Goal: Task Accomplishment & Management: Use online tool/utility

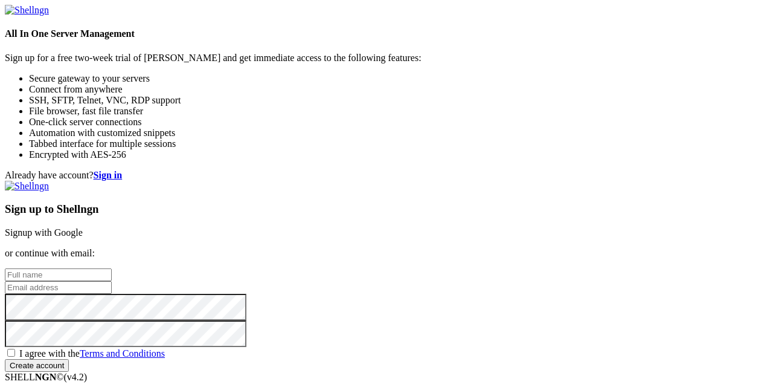
click at [83, 227] on link "Signup with Google" at bounding box center [44, 232] width 78 height 10
click at [602, 248] on p "or continue with email:" at bounding box center [387, 253] width 764 height 11
click at [83, 227] on link "Signup with Google" at bounding box center [44, 232] width 78 height 10
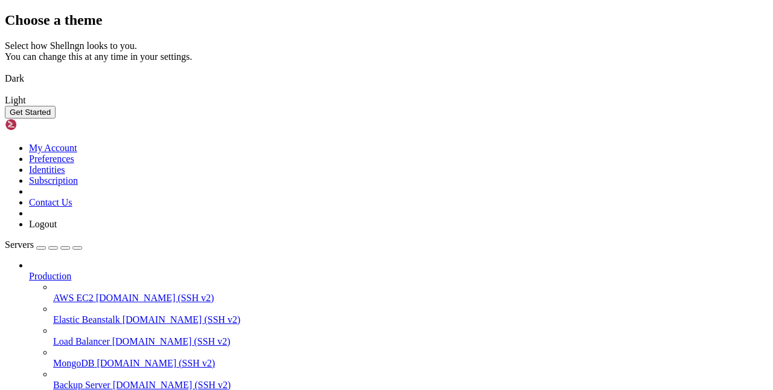
click at [616, 76] on div "Choose a theme Select how Shellngn looks to you. You can change this at any tim…" at bounding box center [387, 65] width 764 height 106
click at [56, 118] on button "Get Started" at bounding box center [30, 112] width 51 height 13
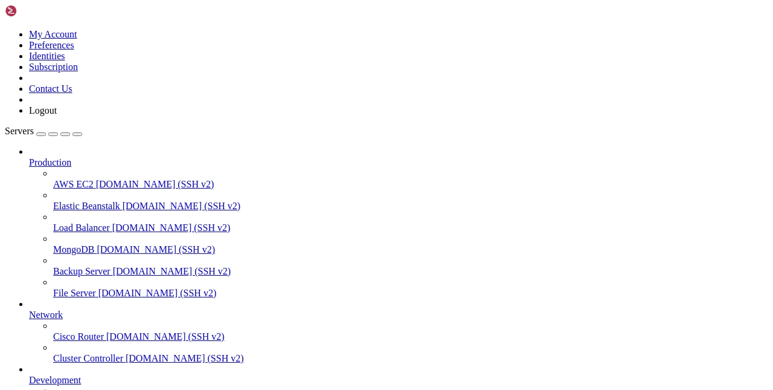
click at [41, 134] on div "button" at bounding box center [41, 134] width 0 height 0
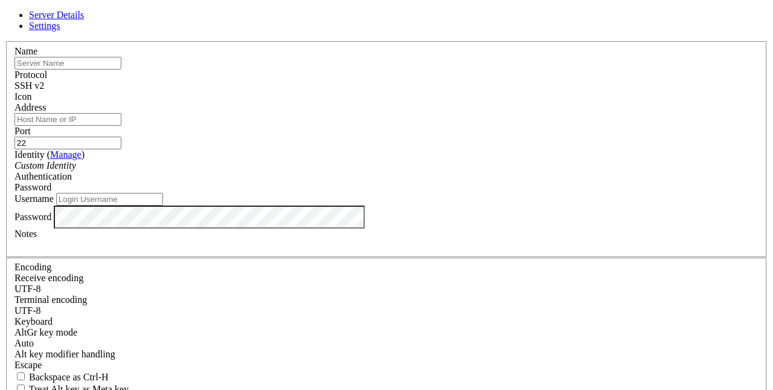
click at [121, 69] on input "text" at bounding box center [68, 63] width 107 height 13
type input "UBUNTU 22.02"
click at [121, 126] on input "Address" at bounding box center [68, 119] width 107 height 13
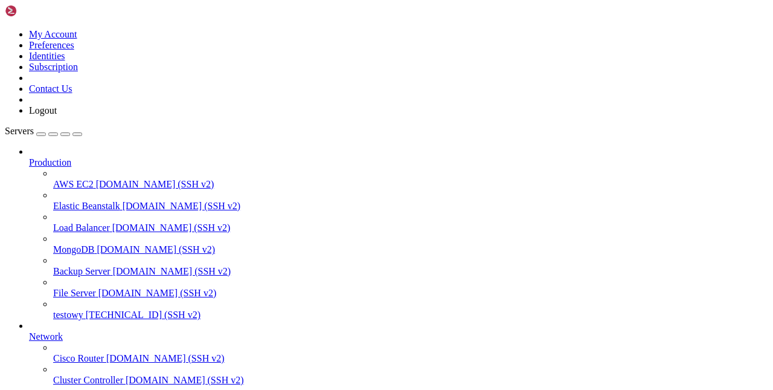
click at [79, 309] on span "testowy" at bounding box center [68, 314] width 30 height 10
click at [83, 309] on span "testowy" at bounding box center [68, 314] width 30 height 10
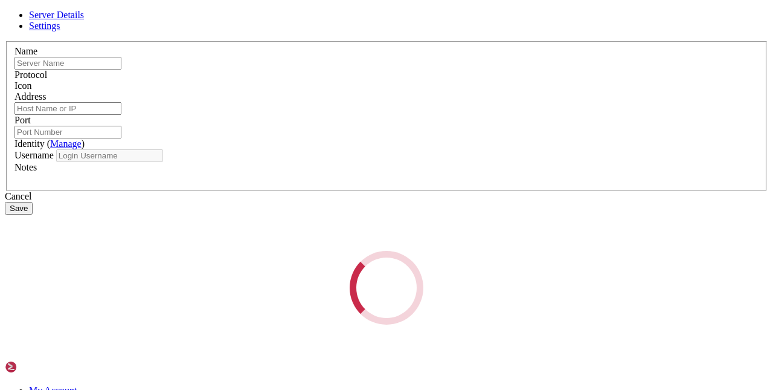
type input "testowy"
type input "[TECHNICAL_ID]"
type input "22"
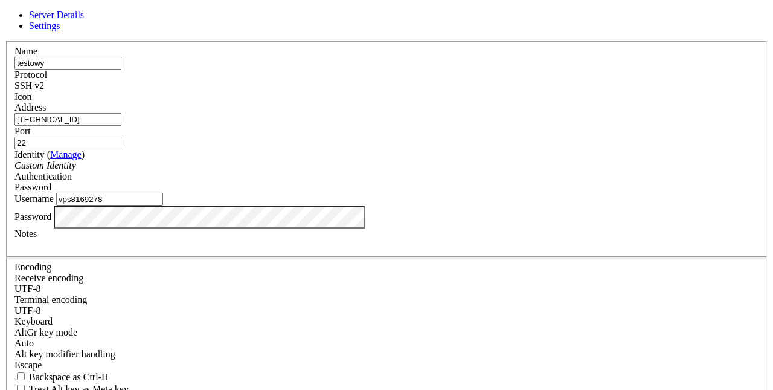
drag, startPoint x: 309, startPoint y: 191, endPoint x: 387, endPoint y: 172, distance: 79.6
click at [387, 171] on div "Identity ( Manage ) Custom Identity" at bounding box center [387, 160] width 744 height 22
click at [163, 205] on input "vps8169278" at bounding box center [109, 199] width 107 height 13
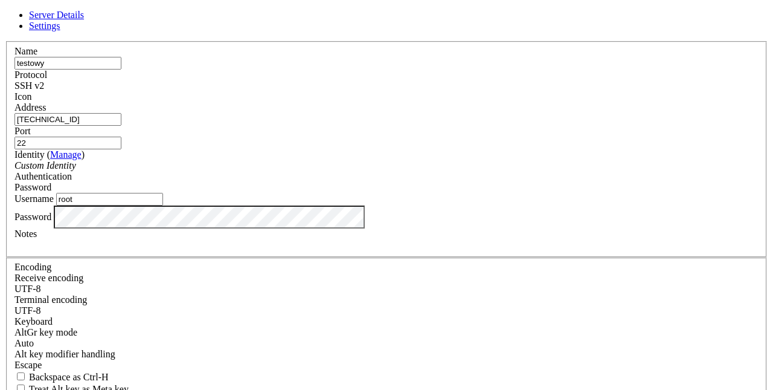
type input "root"
click at [387, 171] on div "Identity ( Manage ) Custom Identity" at bounding box center [387, 160] width 744 height 22
drag, startPoint x: 550, startPoint y: 356, endPoint x: 387, endPoint y: 171, distance: 247.0
click at [387, 172] on form "Server Details Settings Name testowy Protocol SSH v2 Icon" at bounding box center [387, 259] width 764 height 499
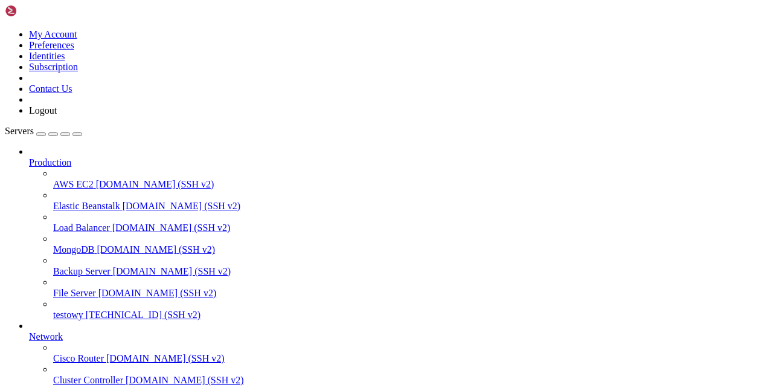
click at [53, 309] on span "testowy" at bounding box center [68, 314] width 30 height 10
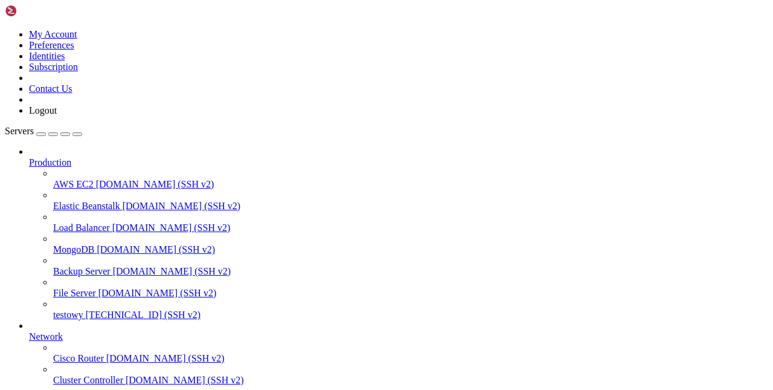
click at [83, 309] on span "testowy" at bounding box center [68, 314] width 30 height 10
drag, startPoint x: 558, startPoint y: 211, endPoint x: 387, endPoint y: 172, distance: 176.0
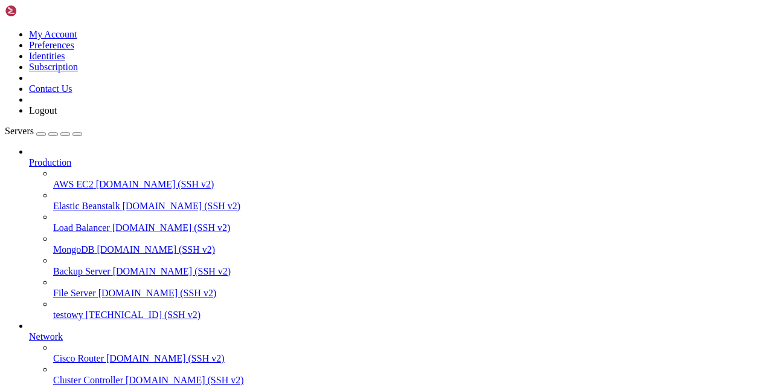
drag, startPoint x: 387, startPoint y: 172, endPoint x: 83, endPoint y: 299, distance: 328.8
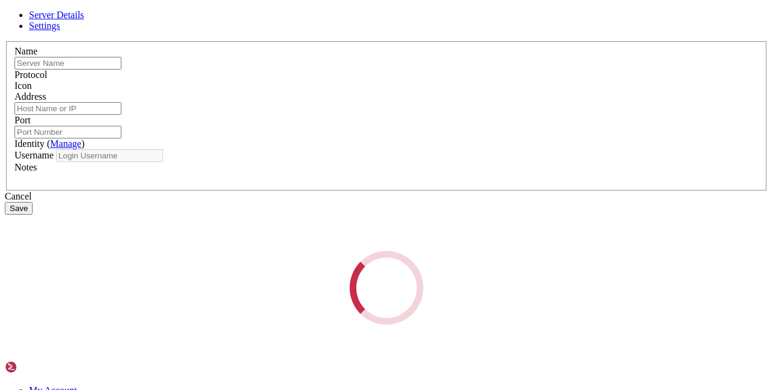
type input "testowy"
type input "[TECHNICAL_ID]"
type input "22"
type input "root"
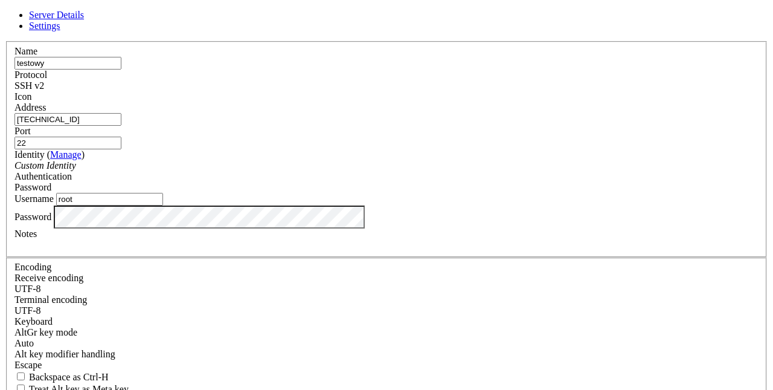
click at [387, 172] on form "Server Details Settings Name testowy Protocol SSH v2 Icon" at bounding box center [387, 259] width 764 height 499
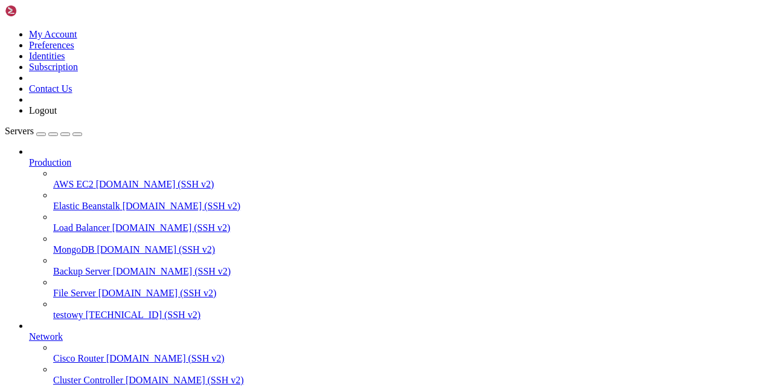
click at [69, 309] on span "testowy" at bounding box center [68, 314] width 30 height 10
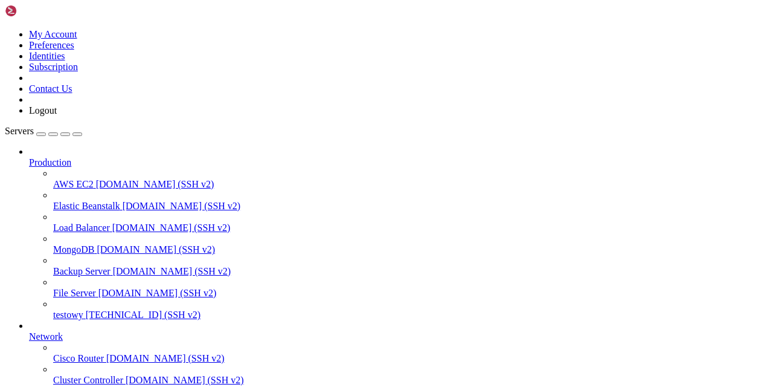
scroll to position [62, 0]
click at [74, 309] on span "testowy" at bounding box center [68, 314] width 30 height 10
drag, startPoint x: 169, startPoint y: 954, endPoint x: 168, endPoint y: 948, distance: 6.1
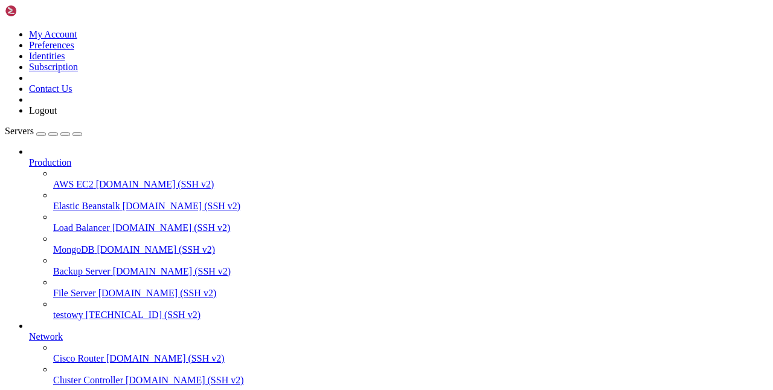
click at [64, 309] on span "testowy" at bounding box center [68, 314] width 30 height 10
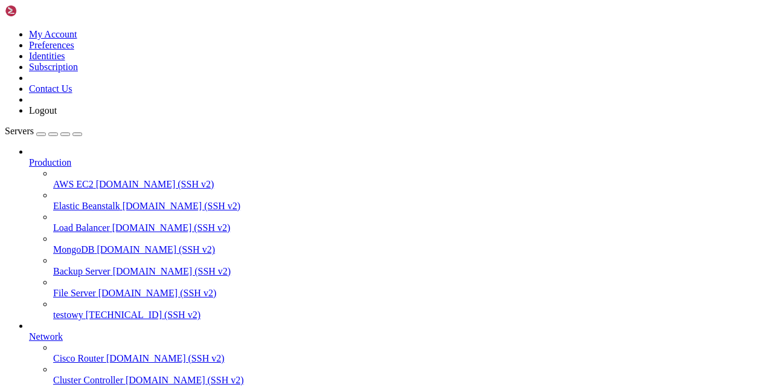
scroll to position [10, 0]
click at [83, 309] on span "testowy" at bounding box center [68, 314] width 30 height 10
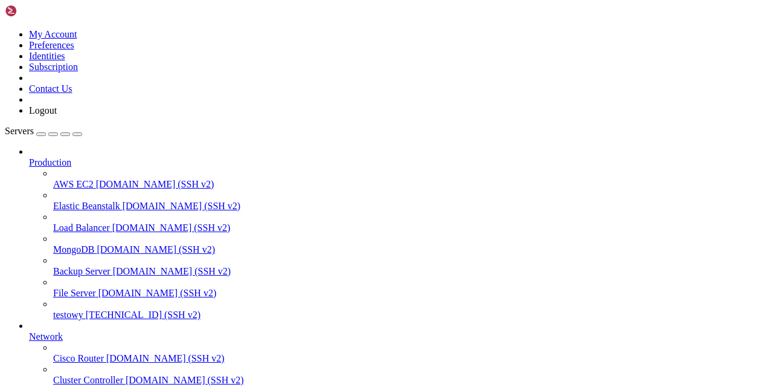
click at [83, 309] on span "testowy" at bounding box center [68, 314] width 30 height 10
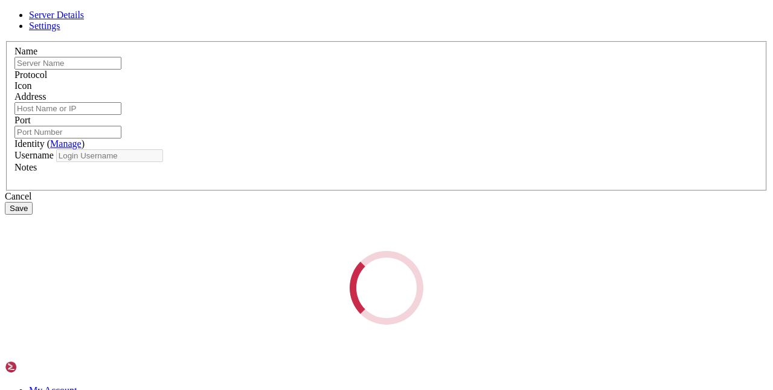
type input "testowy"
type input "[TECHNICAL_ID]"
type input "22"
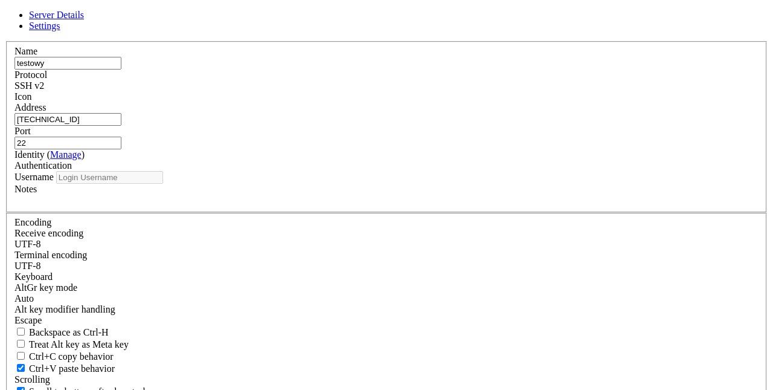
type input "root"
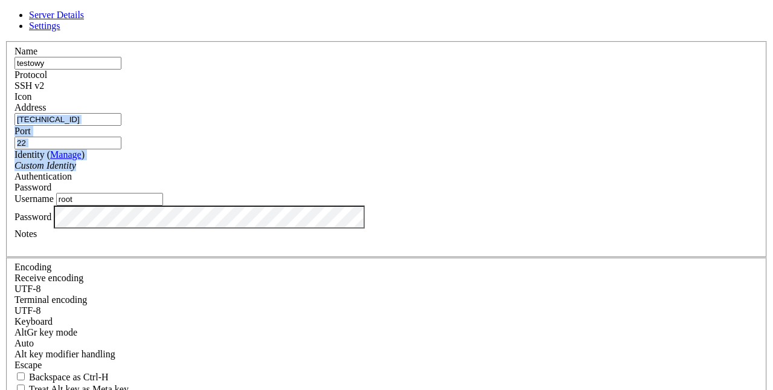
drag, startPoint x: 396, startPoint y: 107, endPoint x: 387, endPoint y: 172, distance: 66.0
click at [387, 172] on fieldset "Name testowy Protocol SSH v2 Icon Address 91.99.114.45 Port 22 ( Manage )" at bounding box center [386, 149] width 761 height 216
click at [401, 202] on div "Username root" at bounding box center [387, 199] width 744 height 13
click at [645, 272] on div "Server Details Settings Name testowy Protocol SSH v2 Icon" at bounding box center [387, 259] width 764 height 499
drag, startPoint x: 466, startPoint y: 350, endPoint x: 353, endPoint y: 132, distance: 245.1
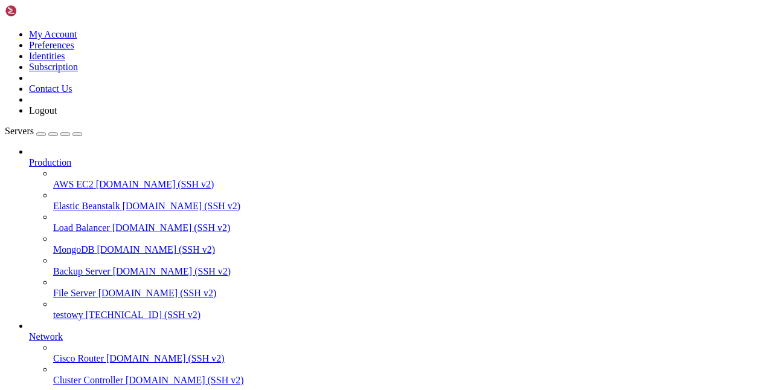
click at [83, 309] on span "testowy" at bounding box center [68, 314] width 30 height 10
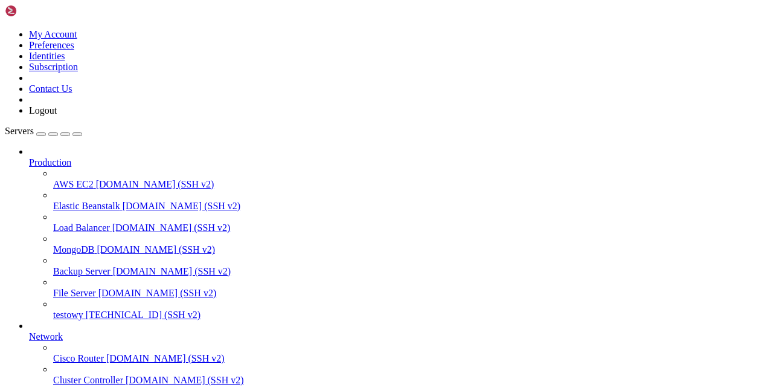
drag, startPoint x: 301, startPoint y: 1053, endPoint x: 392, endPoint y: 846, distance: 226.2
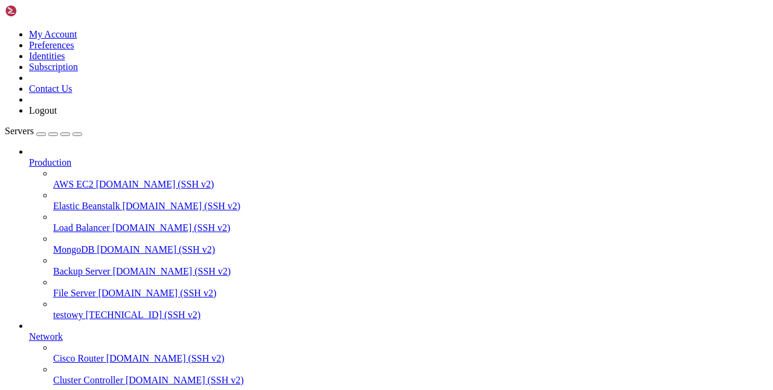
click at [86, 309] on span "[TECHNICAL_ID] (SSH v2)" at bounding box center [143, 314] width 115 height 10
click at [83, 309] on span "testowy" at bounding box center [68, 314] width 30 height 10
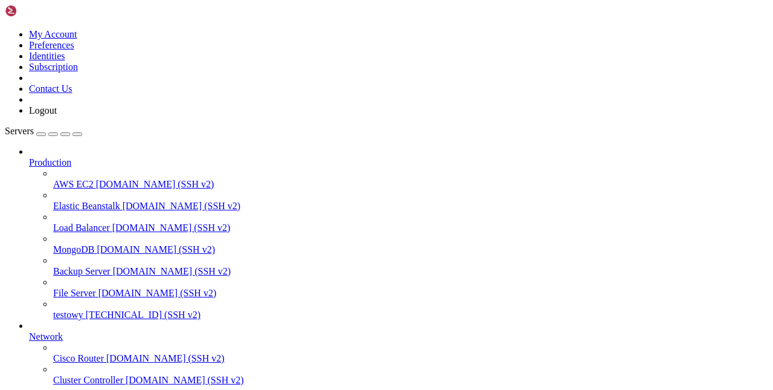
scroll to position [92, 0]
click at [80, 309] on span "testowy" at bounding box center [68, 314] width 30 height 10
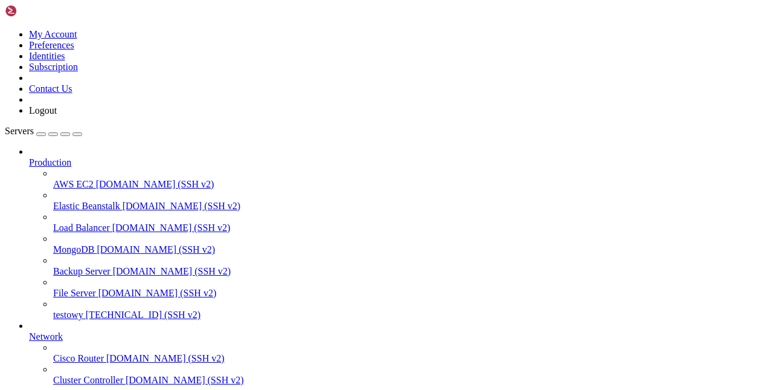
click at [76, 309] on span "testowy" at bounding box center [68, 314] width 30 height 10
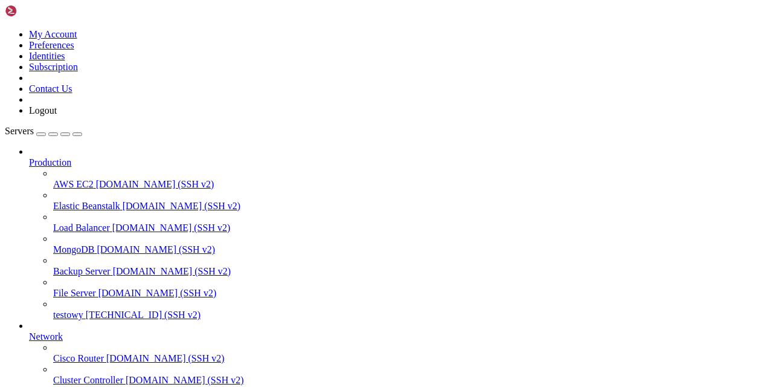
click at [86, 309] on span "[TECHNICAL_ID] (SSH v2)" at bounding box center [143, 314] width 115 height 10
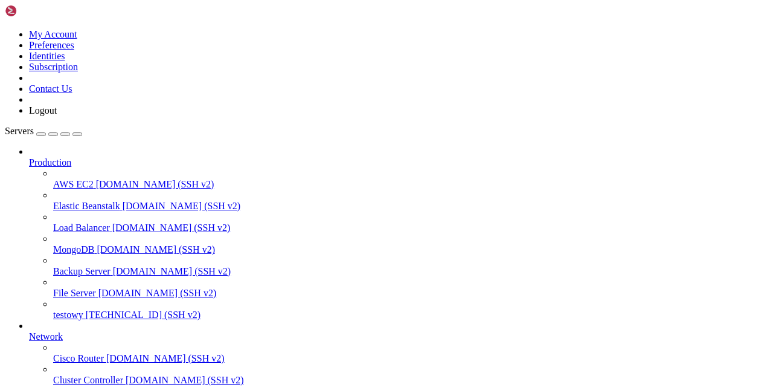
click at [56, 309] on span "testowy" at bounding box center [68, 314] width 30 height 10
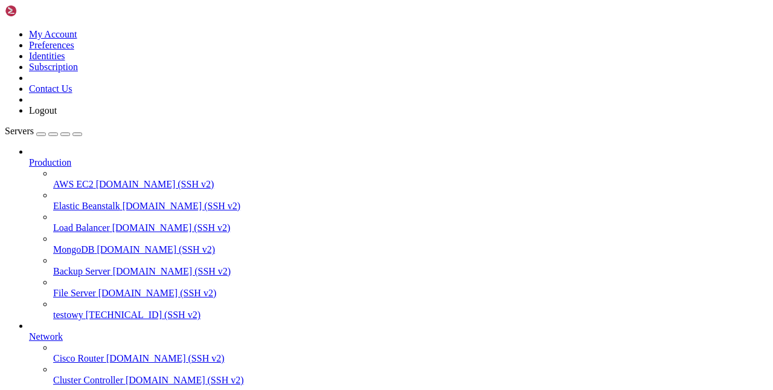
scroll to position [34583, 0]
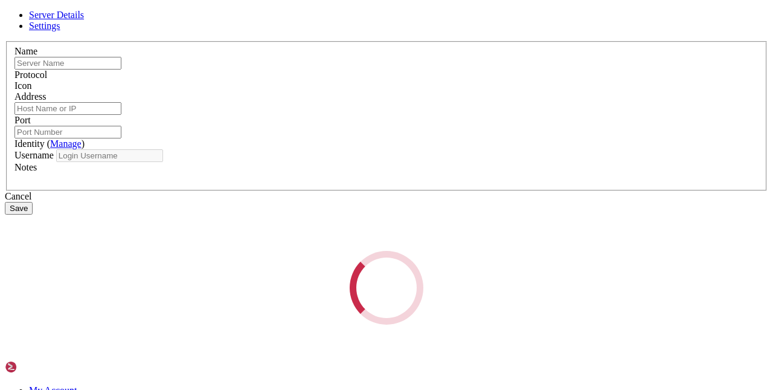
type input "testowy"
type input "[TECHNICAL_ID]"
type input "22"
type input "root"
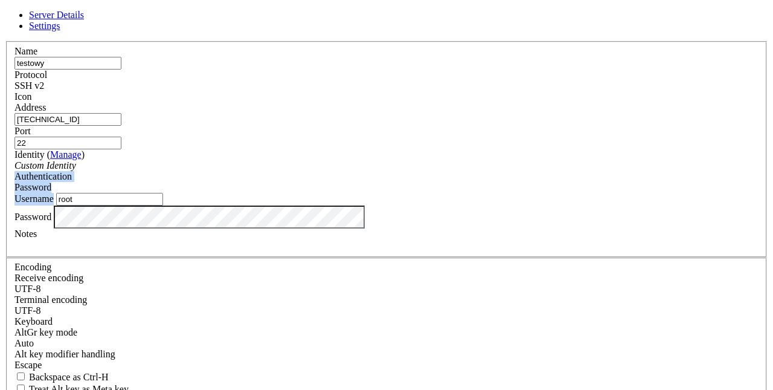
drag, startPoint x: 309, startPoint y: 193, endPoint x: 387, endPoint y: 172, distance: 80.2
click at [387, 172] on fieldset "Name testowy Protocol SSH v2 Icon Address 91.99.114.45 Port 22 ( Manage )" at bounding box center [386, 149] width 761 height 216
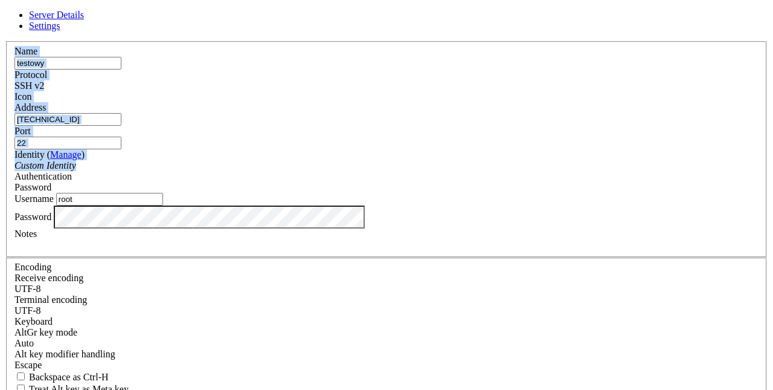
click at [387, 172] on div "Name testowy Protocol SSH v2 Icon Address 91.99.114.45 Port 22" at bounding box center [387, 263] width 764 height 444
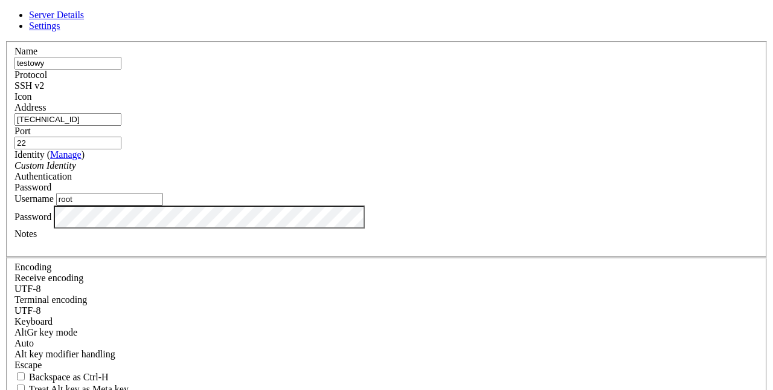
drag, startPoint x: 540, startPoint y: 350, endPoint x: 387, endPoint y: 172, distance: 234.4
click at [387, 172] on form "Server Details Settings Name testowy Protocol SSH v2 Icon" at bounding box center [387, 259] width 764 height 499
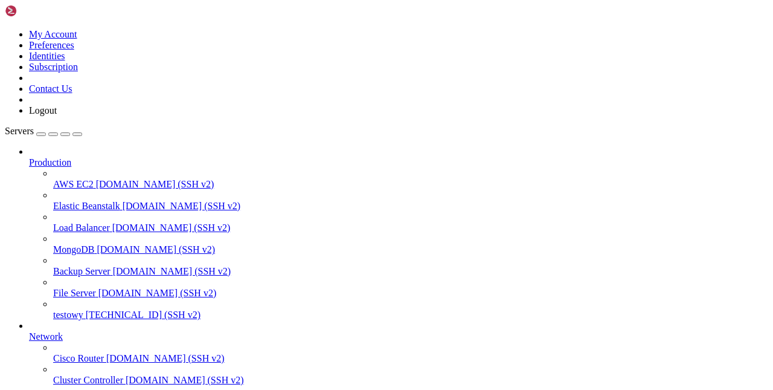
click at [53, 309] on link "testowy [TECHNICAL_ID] (SSH v2)" at bounding box center [410, 314] width 715 height 11
drag, startPoint x: 97, startPoint y: 974, endPoint x: 392, endPoint y: 846, distance: 321.5
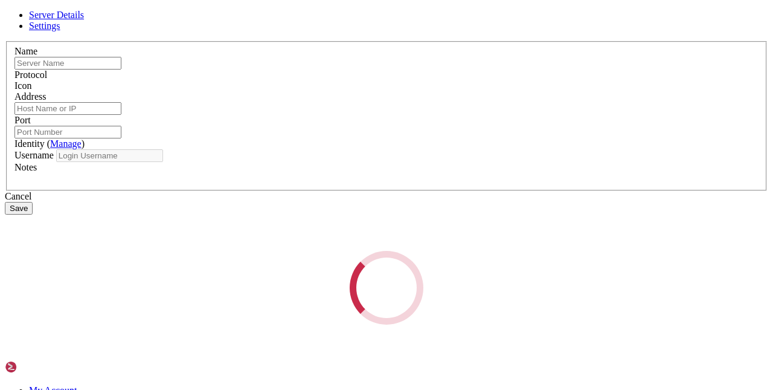
type input "testowy"
type input "[TECHNICAL_ID]"
type input "22"
type input "root"
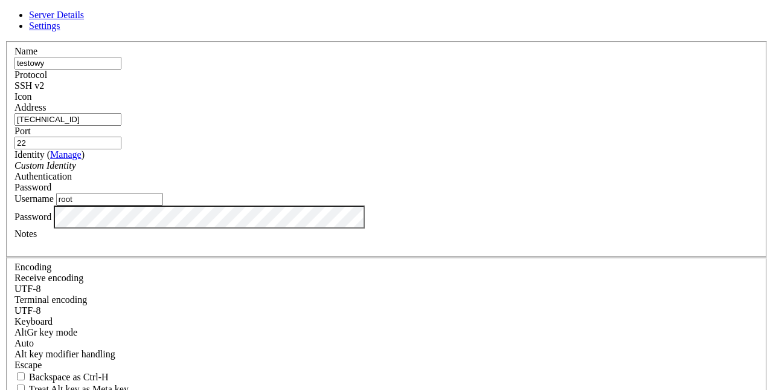
drag, startPoint x: 545, startPoint y: 358, endPoint x: 387, endPoint y: 172, distance: 244.3
click at [387, 172] on form "Server Details Settings Name testowy Protocol SSH v2 Icon" at bounding box center [387, 259] width 764 height 499
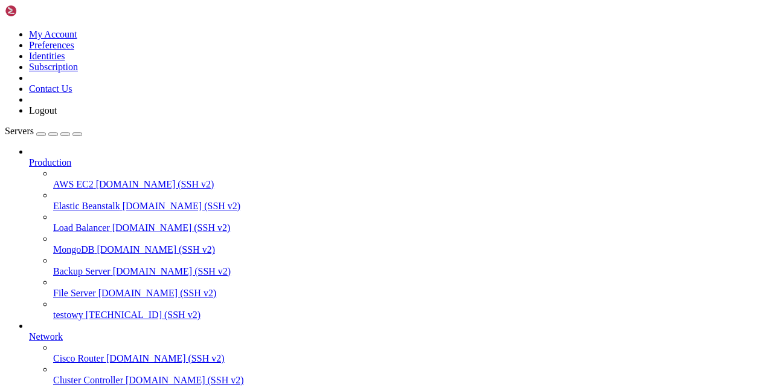
drag, startPoint x: 436, startPoint y: 167, endPoint x: 387, endPoint y: 172, distance: 49.8
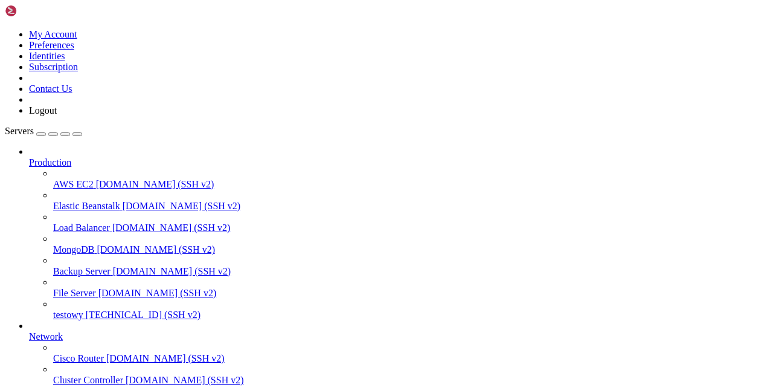
scroll to position [60971, 0]
drag, startPoint x: 460, startPoint y: 167, endPoint x: 387, endPoint y: 172, distance: 73.3
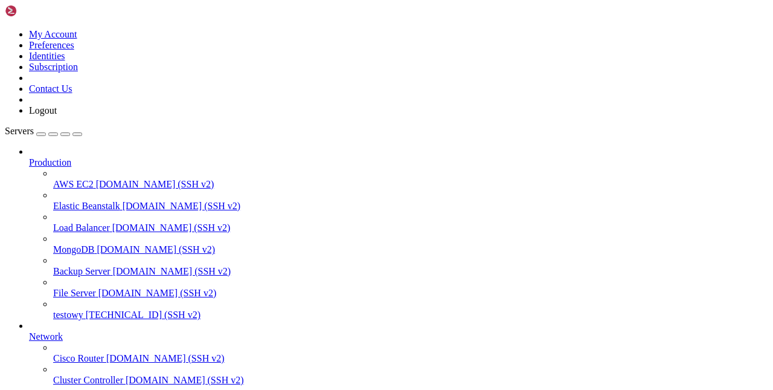
scroll to position [62265, 0]
drag, startPoint x: 434, startPoint y: 166, endPoint x: 387, endPoint y: 172, distance: 48.1
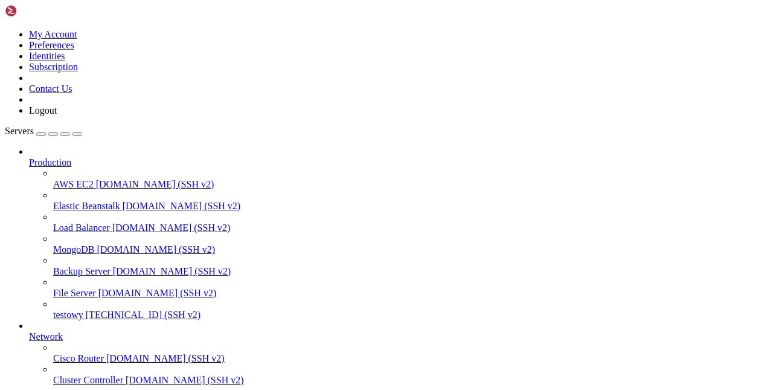
scroll to position [62717, 0]
drag, startPoint x: 473, startPoint y: 166, endPoint x: 387, endPoint y: 172, distance: 86.6
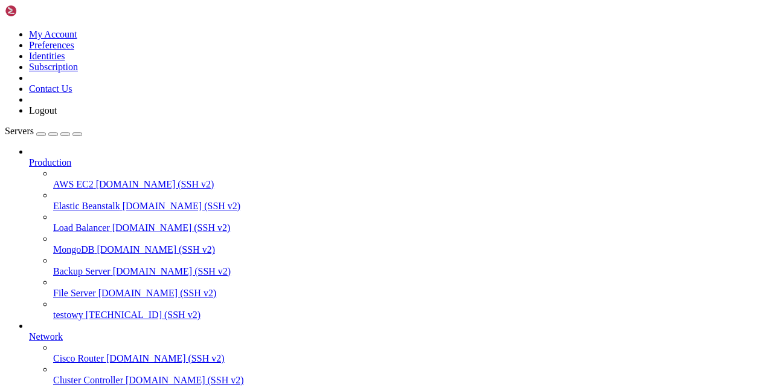
click at [64, 309] on span "testowy" at bounding box center [68, 314] width 30 height 10
click at [73, 309] on span "testowy" at bounding box center [68, 314] width 30 height 10
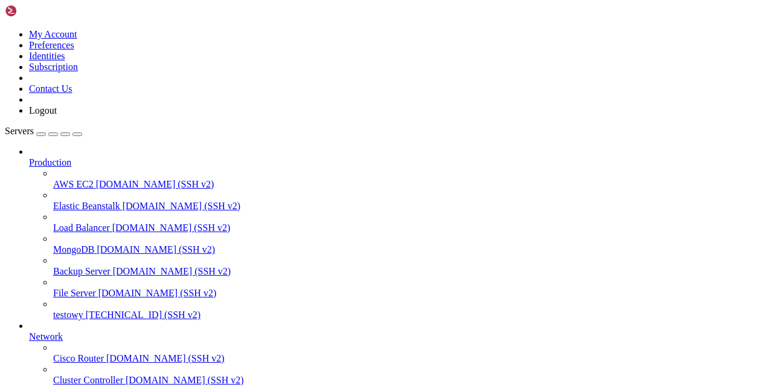
drag, startPoint x: 125, startPoint y: 805, endPoint x: 143, endPoint y: 828, distance: 29.3
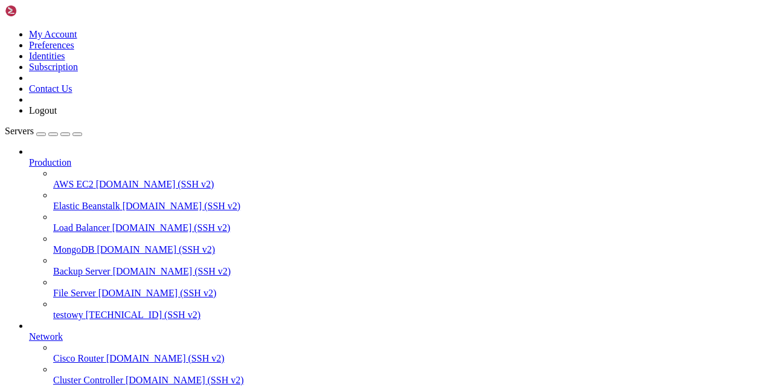
scroll to position [3153, 0]
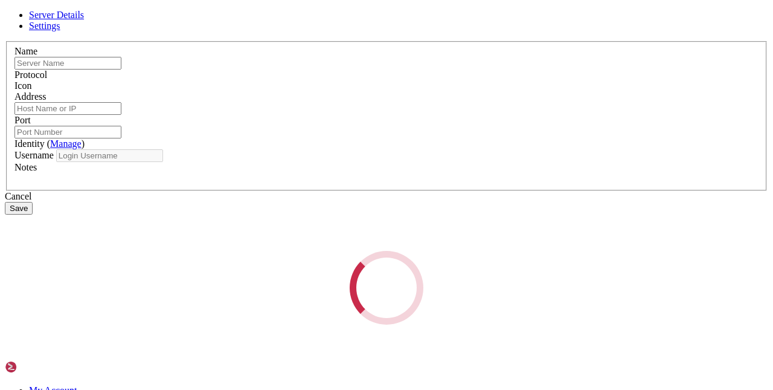
type input "testowy"
type input "[TECHNICAL_ID]"
type input "22"
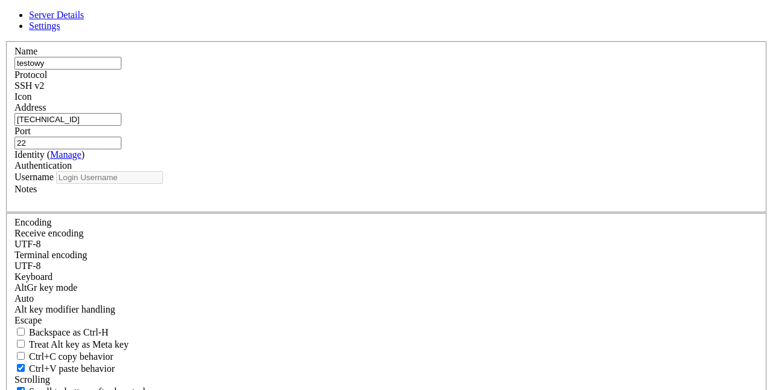
type input "root"
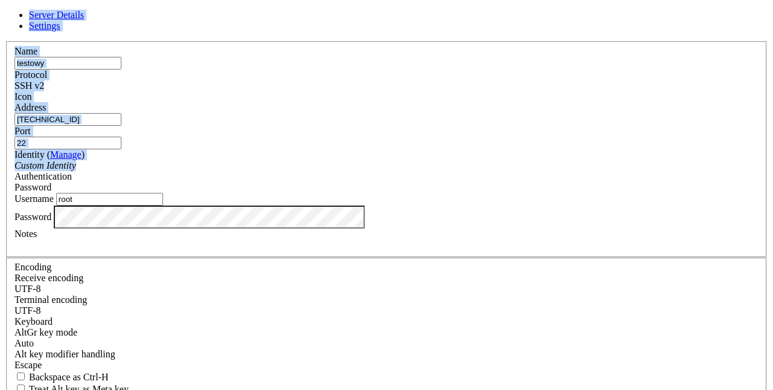
click at [387, 172] on div "Server Details Settings Name testowy Protocol SSH v2 Icon" at bounding box center [387, 259] width 764 height 499
click at [208, 235] on div "Name testowy Protocol SSH v2 Icon Address 91.99.114.45 Port 22" at bounding box center [387, 263] width 764 height 444
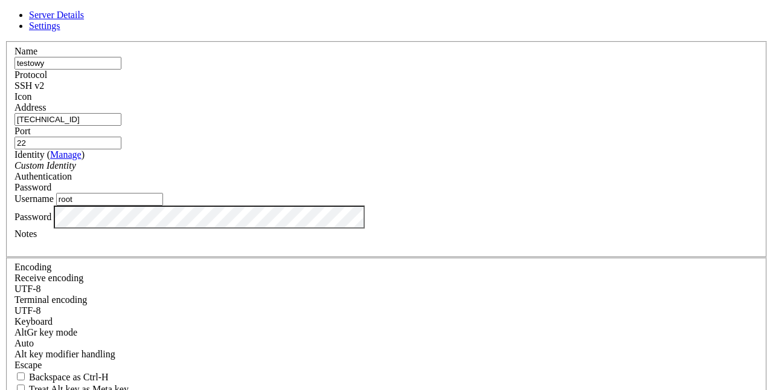
click at [150, 236] on div "Server Details Settings Name testowy Protocol SSH v2 Icon" at bounding box center [387, 259] width 764 height 499
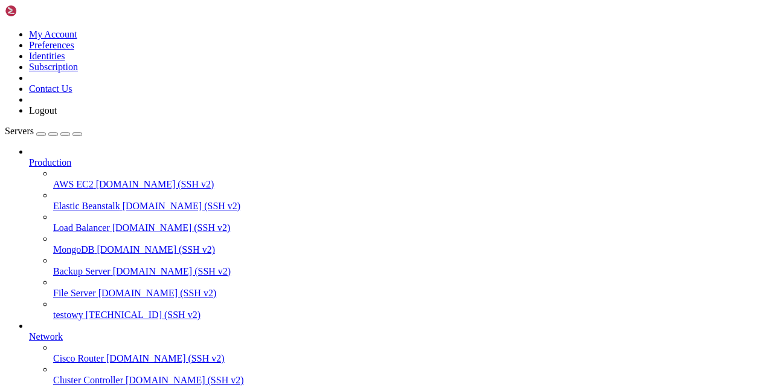
click at [86, 309] on span "[TECHNICAL_ID] (SSH v2)" at bounding box center [143, 314] width 115 height 10
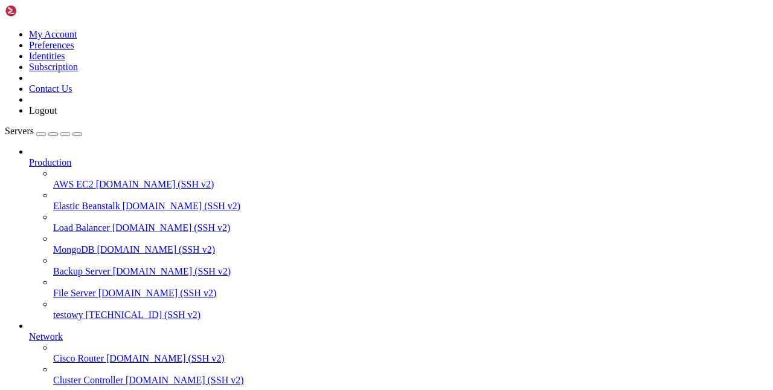
click at [83, 309] on span "testowy" at bounding box center [68, 314] width 30 height 10
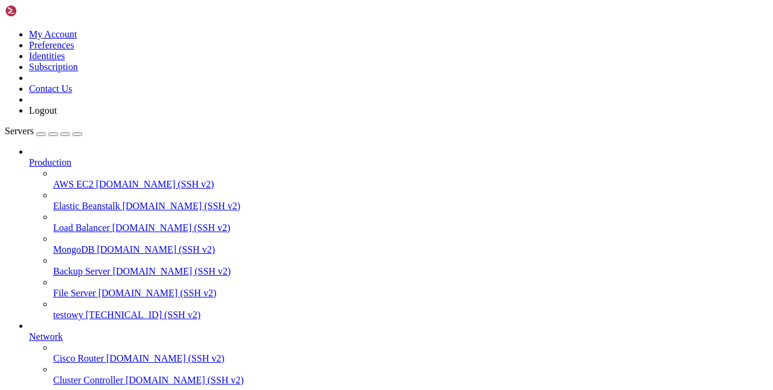
click at [86, 309] on span "[TECHNICAL_ID] (SSH v2)" at bounding box center [143, 314] width 115 height 10
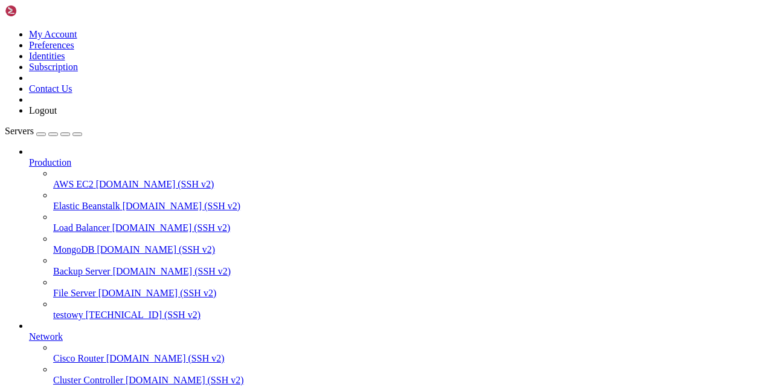
scroll to position [0, 0]
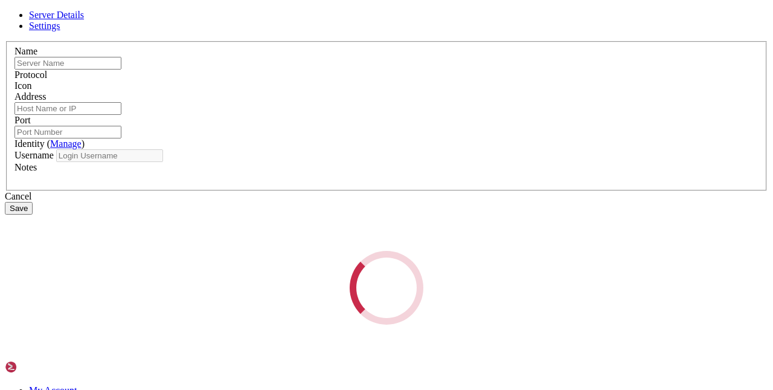
type input "testowy"
type input "[TECHNICAL_ID]"
type input "22"
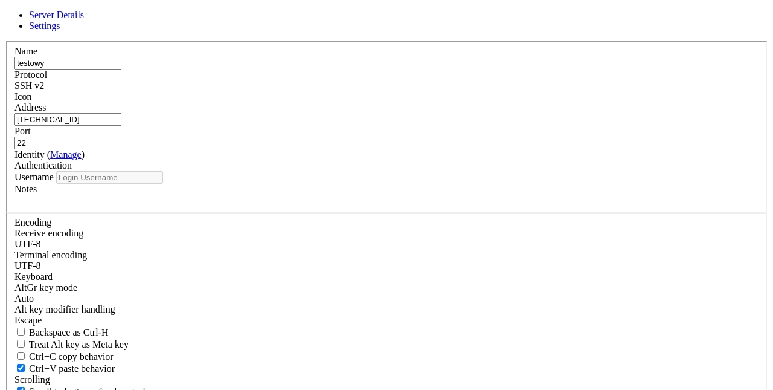
type input "root"
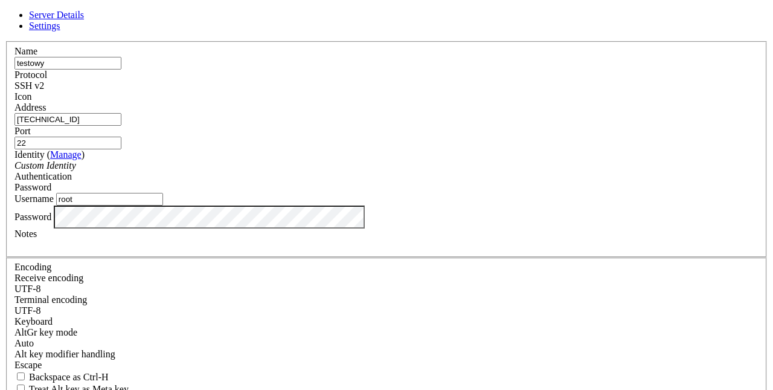
drag, startPoint x: 306, startPoint y: 185, endPoint x: 387, endPoint y: 172, distance: 82.0
click at [387, 171] on div "Identity ( Manage ) Custom Identity" at bounding box center [387, 160] width 744 height 22
click at [387, 172] on form "Server Details Settings Name testowy Protocol SSH v2 Icon" at bounding box center [387, 259] width 764 height 499
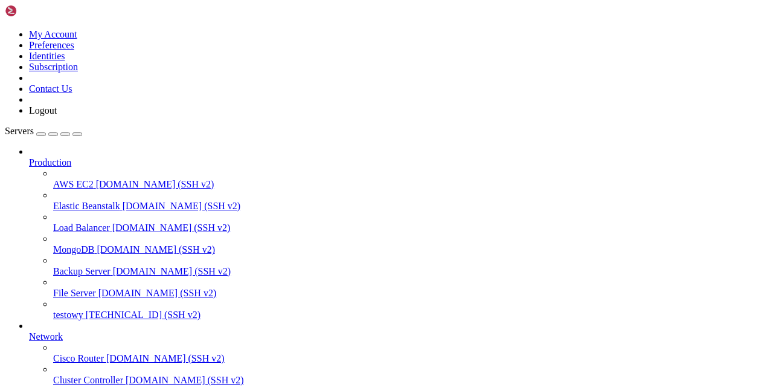
click at [53, 309] on icon at bounding box center [53, 309] width 0 height 0
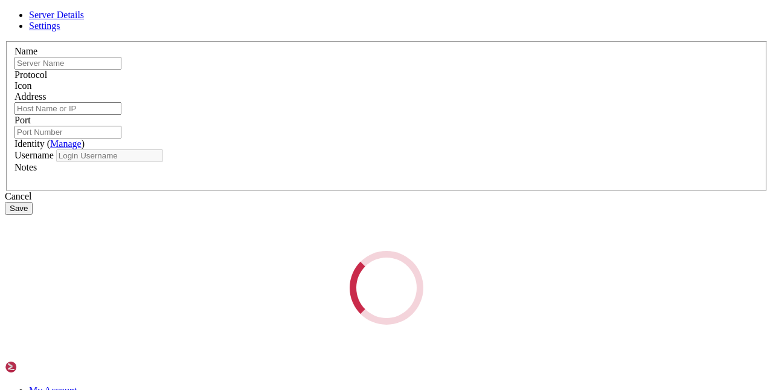
type input "testowy"
type input "[TECHNICAL_ID]"
type input "22"
type input "root"
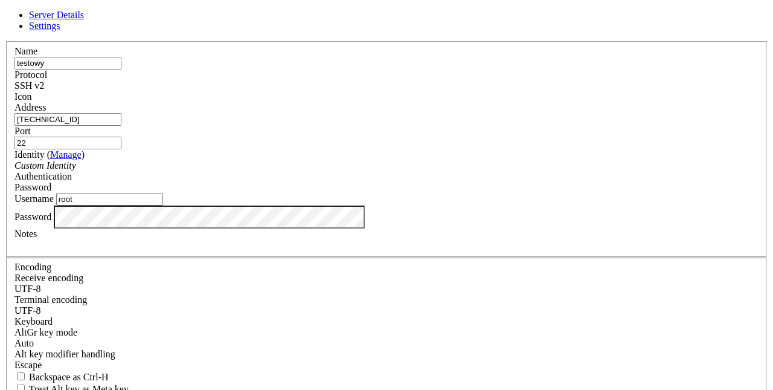
click at [387, 172] on form "Server Details Settings Name testowy Protocol SSH v2 Icon" at bounding box center [387, 259] width 764 height 499
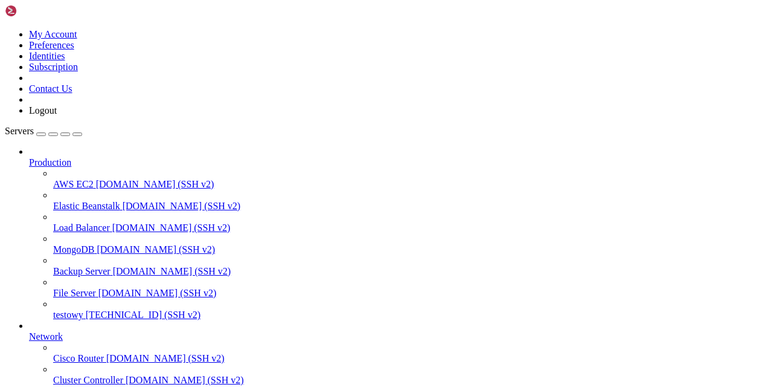
drag, startPoint x: 392, startPoint y: 846, endPoint x: 251, endPoint y: 937, distance: 166.9
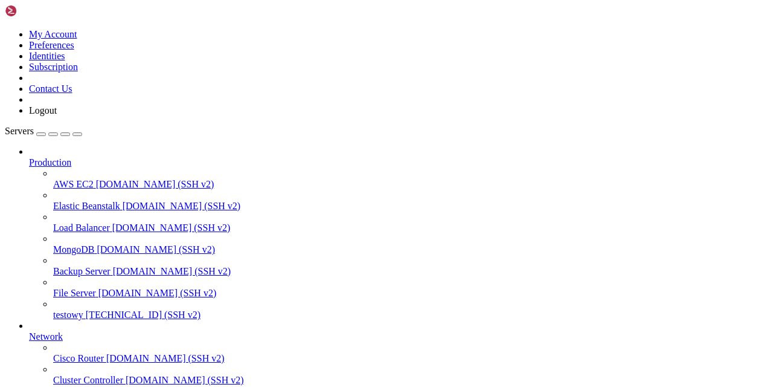
scroll to position [98, 0]
drag, startPoint x: 283, startPoint y: 694, endPoint x: 141, endPoint y: 797, distance: 176.1
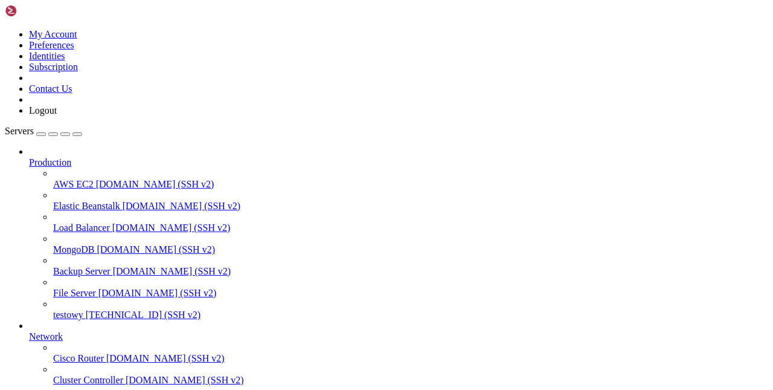
scroll to position [11262, 0]
drag, startPoint x: 203, startPoint y: 883, endPoint x: 9, endPoint y: 860, distance: 195.3
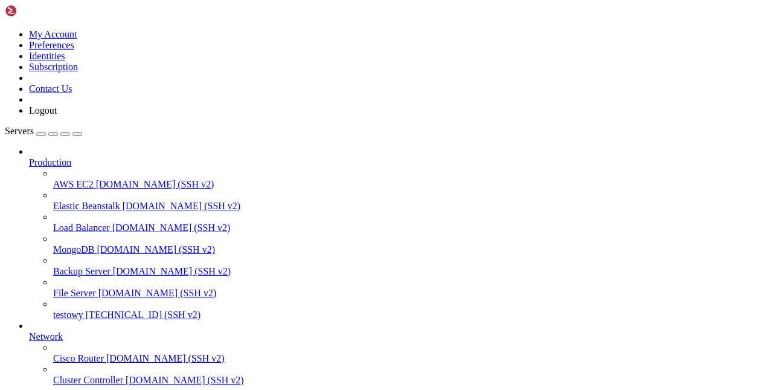
scroll to position [12120, 0]
drag, startPoint x: 112, startPoint y: 916, endPoint x: 175, endPoint y: 963, distance: 79.0
click at [68, 309] on span "testowy" at bounding box center [68, 314] width 30 height 10
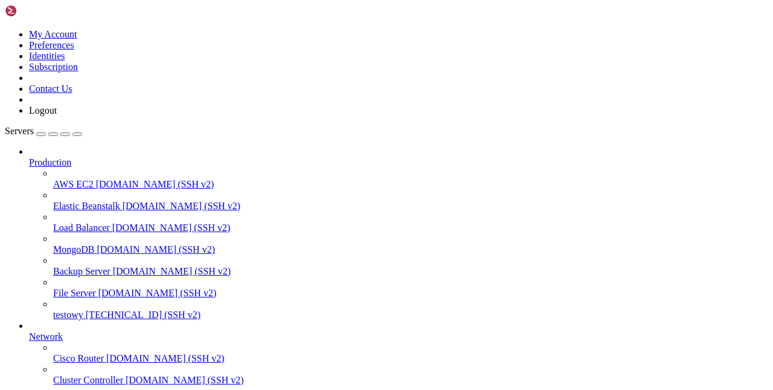
click at [68, 309] on span "testowy" at bounding box center [68, 314] width 30 height 10
click at [69, 309] on span "testowy" at bounding box center [68, 314] width 30 height 10
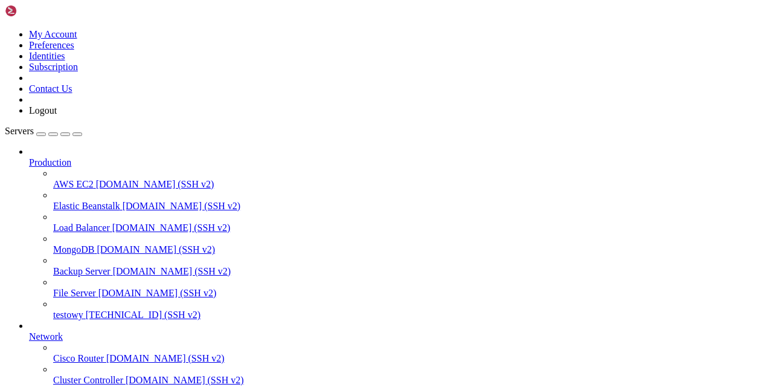
click at [82, 309] on span "testowy" at bounding box center [68, 314] width 30 height 10
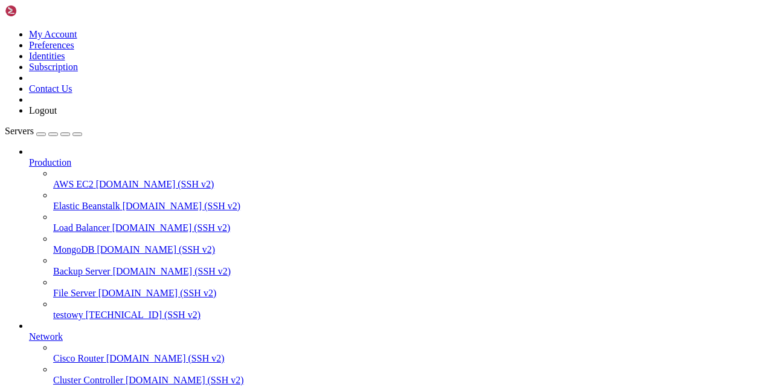
click at [75, 309] on span "testowy" at bounding box center [68, 314] width 30 height 10
click at [74, 309] on span "testowy" at bounding box center [68, 314] width 30 height 10
click at [77, 309] on span "testowy" at bounding box center [68, 314] width 30 height 10
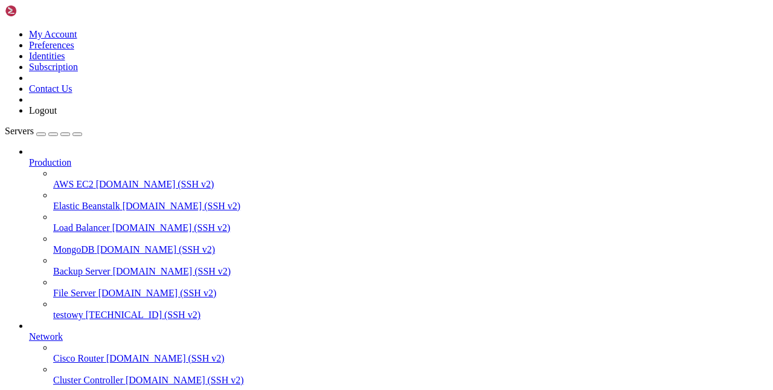
scroll to position [123, 0]
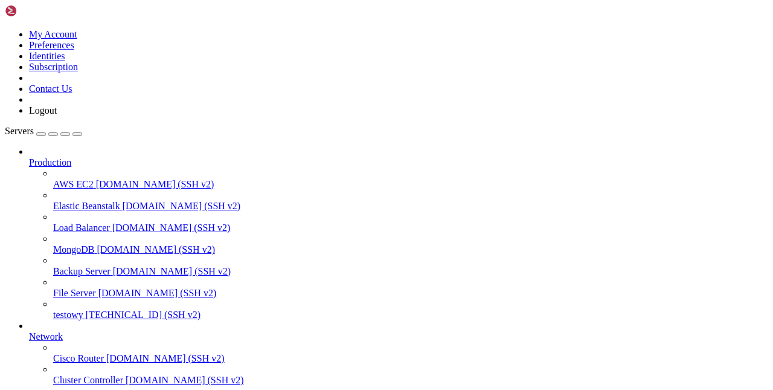
click at [53, 309] on span "testowy" at bounding box center [68, 314] width 30 height 10
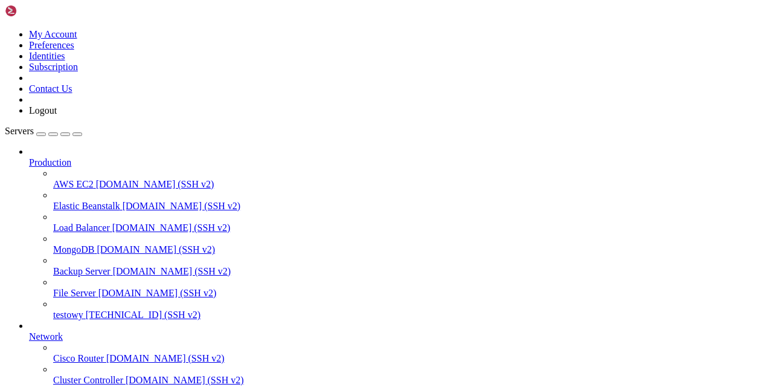
click at [62, 309] on span "testowy" at bounding box center [68, 314] width 30 height 10
click at [59, 309] on span "testowy" at bounding box center [68, 314] width 30 height 10
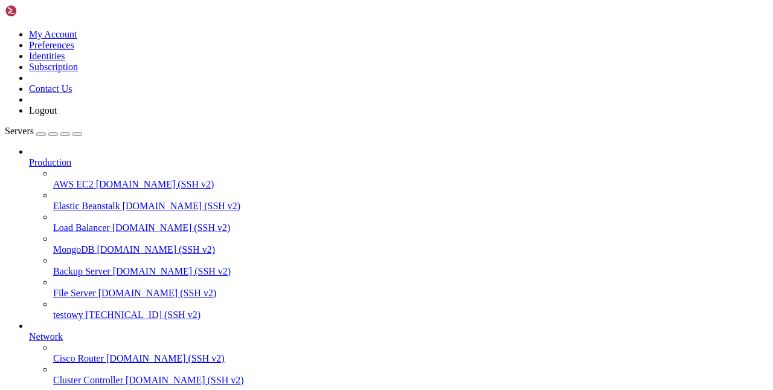
click at [59, 309] on span "testowy" at bounding box center [68, 314] width 30 height 10
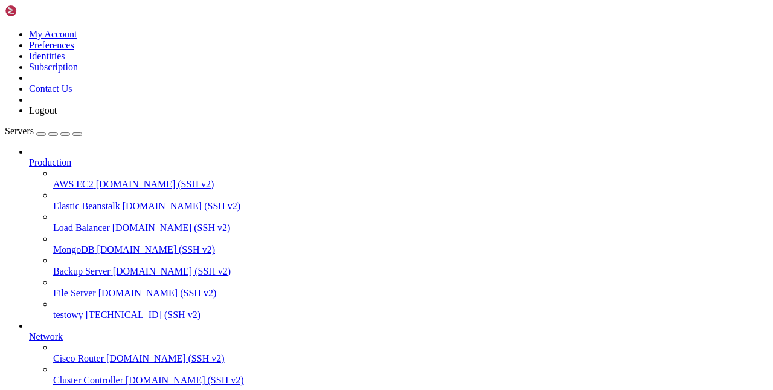
drag, startPoint x: 173, startPoint y: 807, endPoint x: 160, endPoint y: 834, distance: 29.7
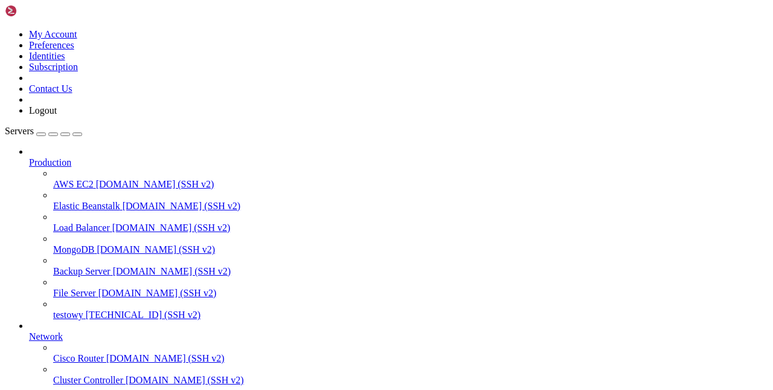
scroll to position [41, 0]
click at [53, 309] on span "testowy" at bounding box center [68, 314] width 30 height 10
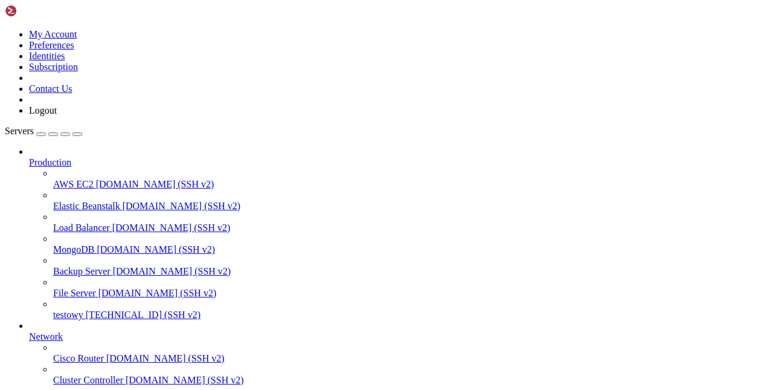
click at [66, 309] on link "testowy [TECHNICAL_ID] (SSH v2)" at bounding box center [410, 314] width 715 height 11
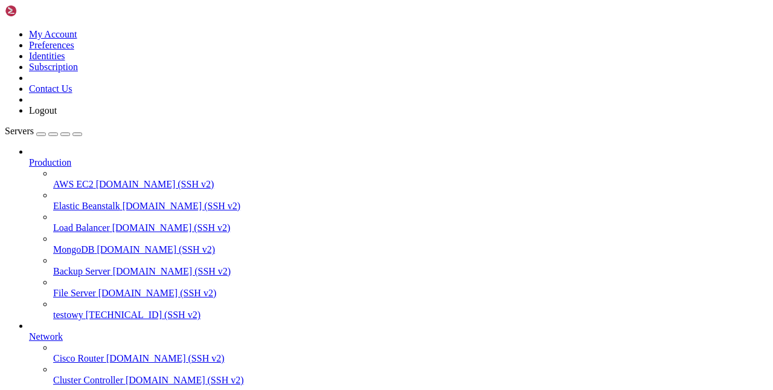
click at [91, 309] on span "[TECHNICAL_ID] (SSH v2)" at bounding box center [143, 314] width 115 height 10
click at [90, 309] on span "[TECHNICAL_ID] (SSH v2)" at bounding box center [143, 314] width 115 height 10
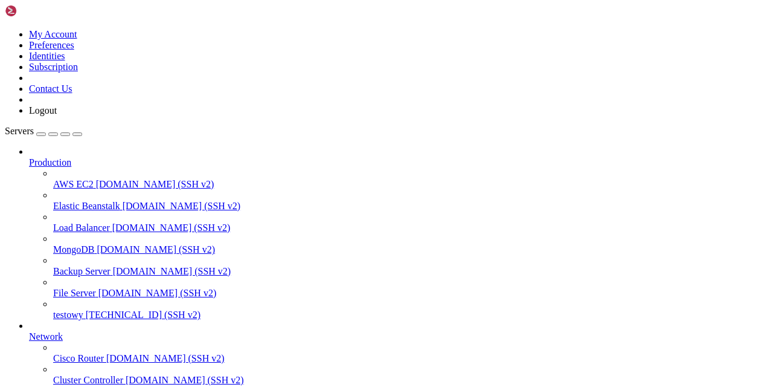
click at [83, 309] on span "testowy" at bounding box center [68, 314] width 30 height 10
click at [73, 309] on span "testowy" at bounding box center [68, 314] width 30 height 10
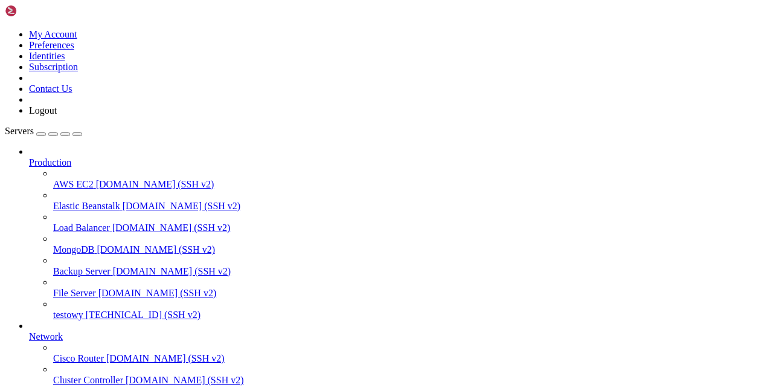
click at [73, 309] on link "testowy [TECHNICAL_ID] (SSH v2)" at bounding box center [410, 314] width 715 height 11
drag, startPoint x: 286, startPoint y: 692, endPoint x: 392, endPoint y: 846, distance: 186.0
drag, startPoint x: 335, startPoint y: 707, endPoint x: 392, endPoint y: 846, distance: 149.9
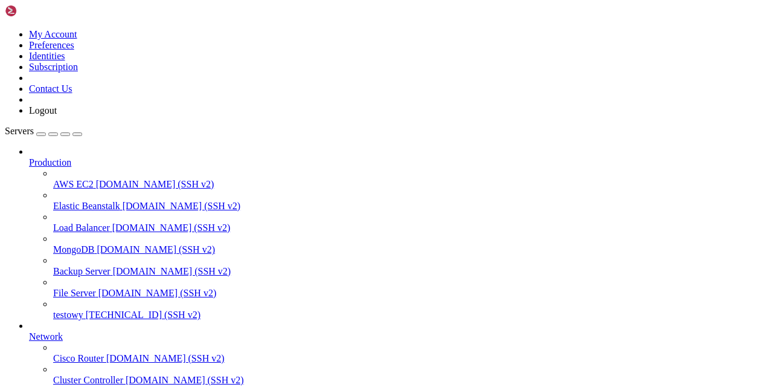
click at [55, 309] on span "testowy" at bounding box center [68, 314] width 30 height 10
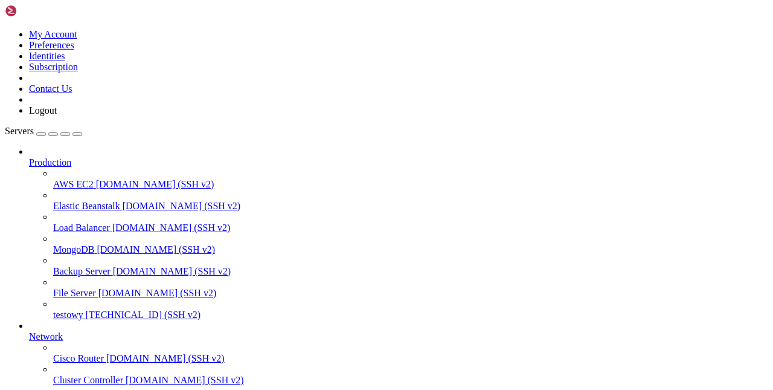
click at [62, 309] on link "testowy [TECHNICAL_ID] (SSH v2)" at bounding box center [410, 314] width 715 height 11
click at [64, 309] on span "testowy" at bounding box center [68, 314] width 30 height 10
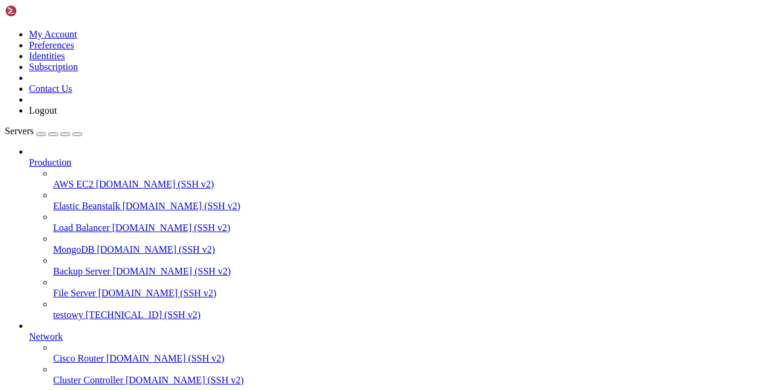
click at [64, 309] on span "testowy" at bounding box center [68, 314] width 30 height 10
click at [77, 309] on span "testowy" at bounding box center [68, 314] width 30 height 10
click at [64, 309] on span "testowy" at bounding box center [68, 314] width 30 height 10
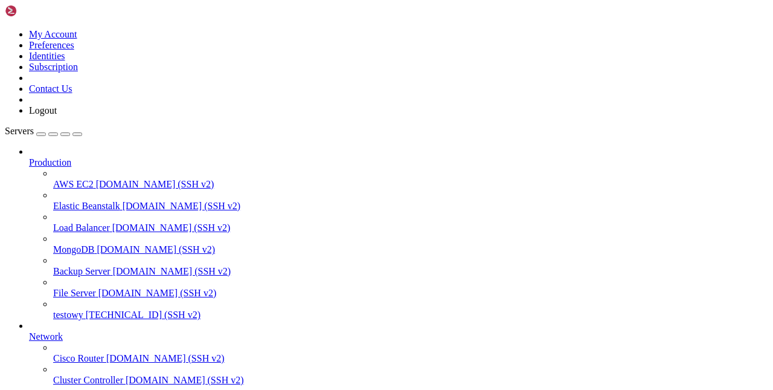
click at [71, 309] on span "testowy" at bounding box center [68, 314] width 30 height 10
click at [59, 309] on span "testowy" at bounding box center [68, 314] width 30 height 10
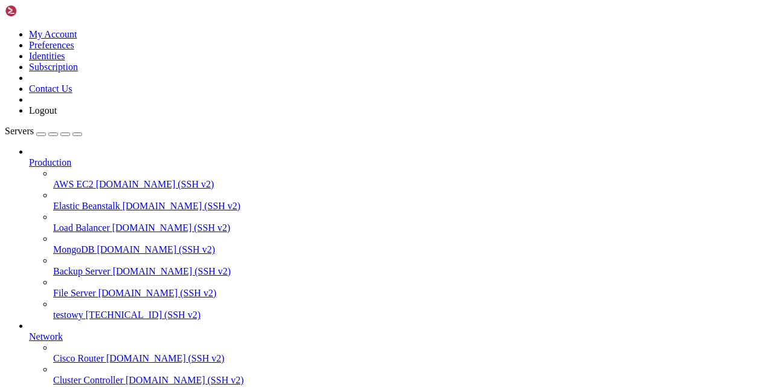
click at [59, 309] on span "testowy" at bounding box center [68, 314] width 30 height 10
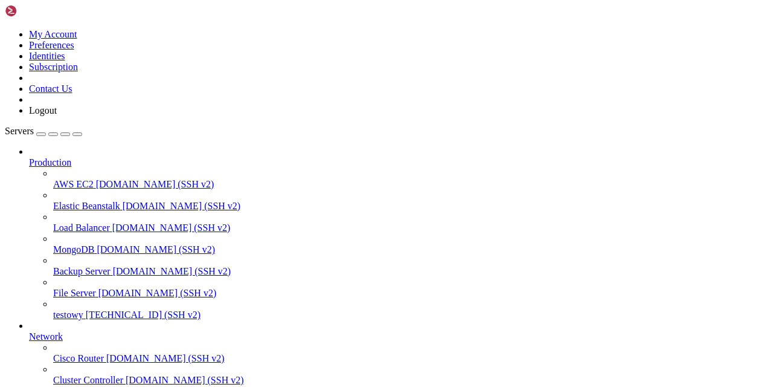
scroll to position [2362, 0]
click at [83, 309] on span "testowy" at bounding box center [68, 314] width 30 height 10
click at [53, 309] on span "testowy" at bounding box center [68, 314] width 30 height 10
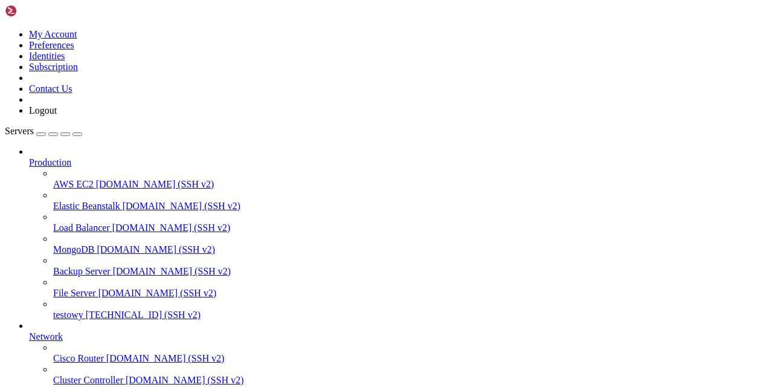
click at [53, 309] on span "testowy" at bounding box center [68, 314] width 30 height 10
click at [77, 309] on span "testowy" at bounding box center [68, 314] width 30 height 10
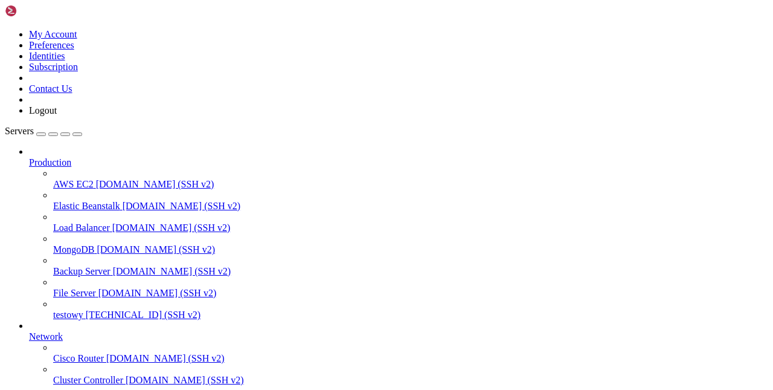
click at [83, 309] on span "testowy" at bounding box center [68, 314] width 30 height 10
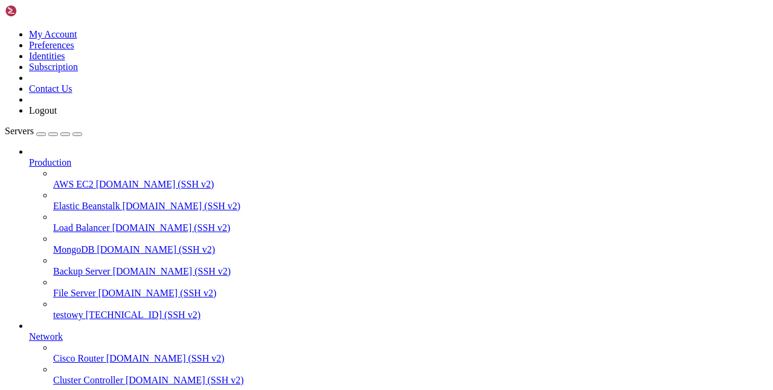
click at [83, 309] on span "testowy" at bounding box center [68, 314] width 30 height 10
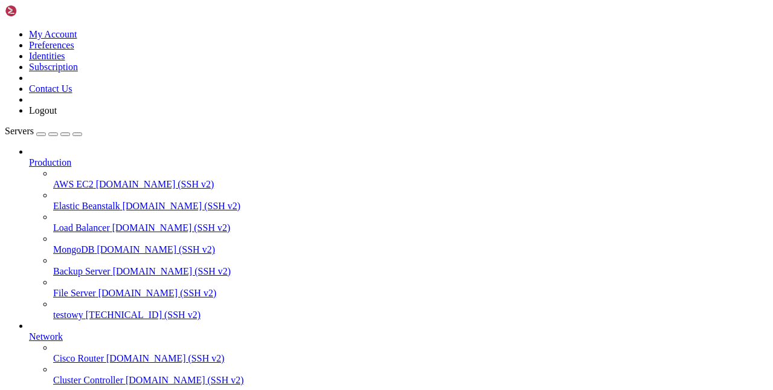
click at [53, 309] on span "testowy" at bounding box center [68, 314] width 30 height 10
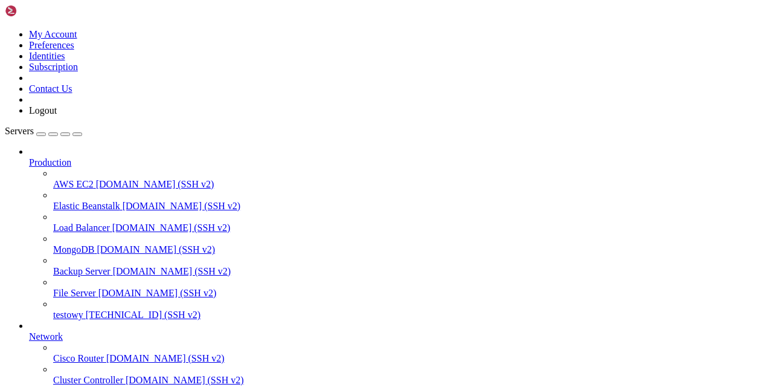
scroll to position [0, 0]
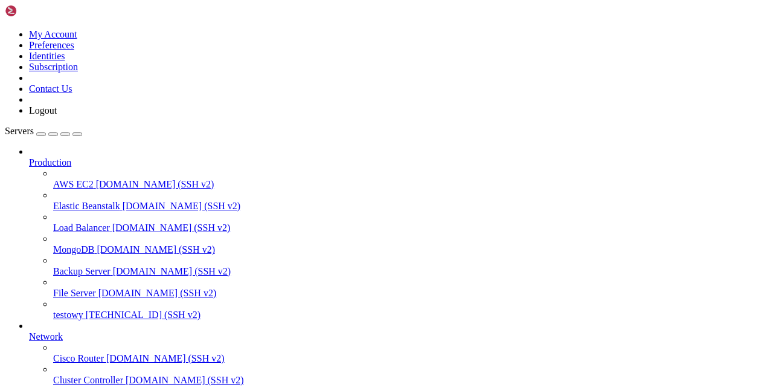
scroll to position [0, 0]
click at [83, 309] on span "testowy" at bounding box center [68, 314] width 30 height 10
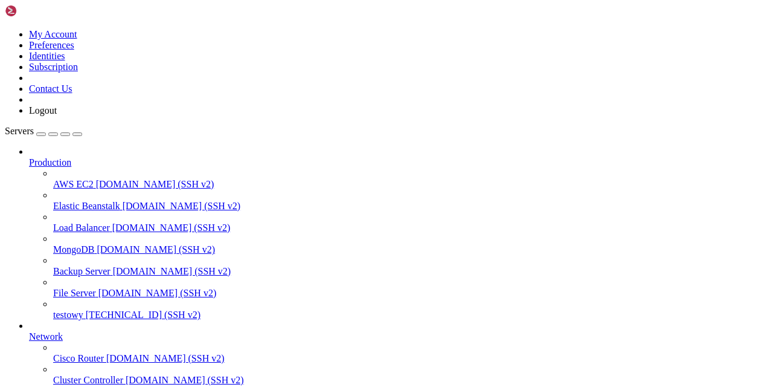
click at [76, 309] on span "testowy" at bounding box center [68, 314] width 30 height 10
click at [65, 309] on span "testowy" at bounding box center [68, 314] width 30 height 10
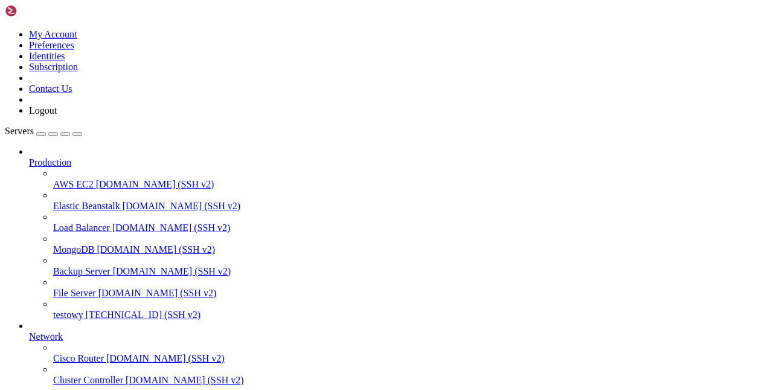
scroll to position [760, 0]
click at [86, 309] on span "[TECHNICAL_ID] (SSH v2)" at bounding box center [143, 314] width 115 height 10
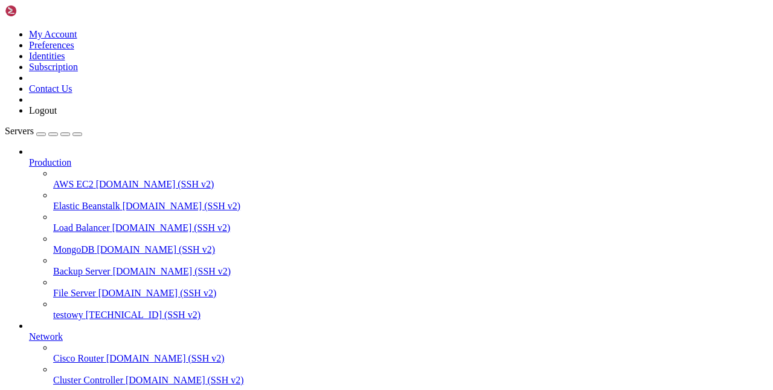
click at [86, 309] on span "[TECHNICAL_ID] (SSH v2)" at bounding box center [143, 314] width 115 height 10
click at [83, 309] on span "testowy" at bounding box center [68, 314] width 30 height 10
